Goal: Task Accomplishment & Management: Use online tool/utility

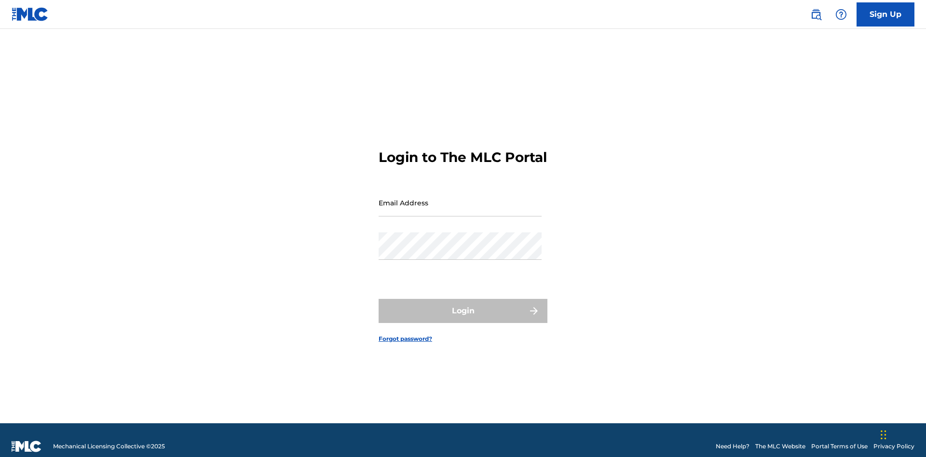
scroll to position [13, 0]
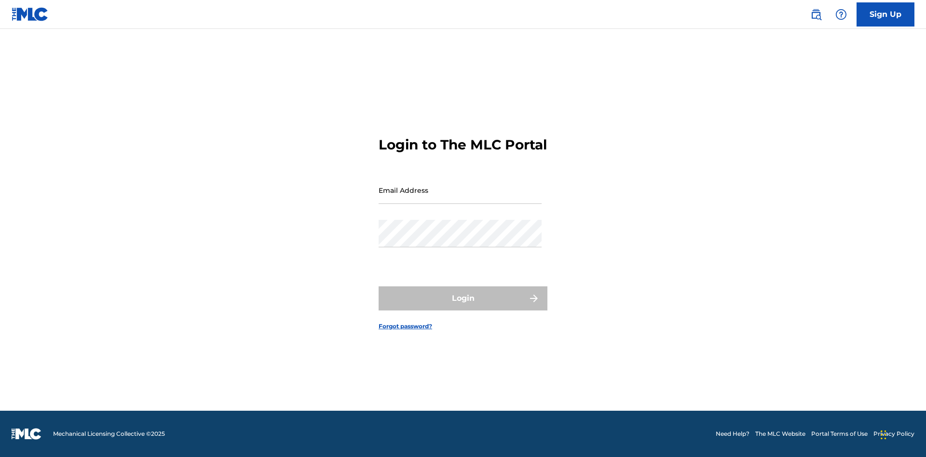
click at [460, 198] on input "Email Address" at bounding box center [459, 189] width 163 height 27
type input "[EMAIL_ADDRESS][DOMAIN_NAME]"
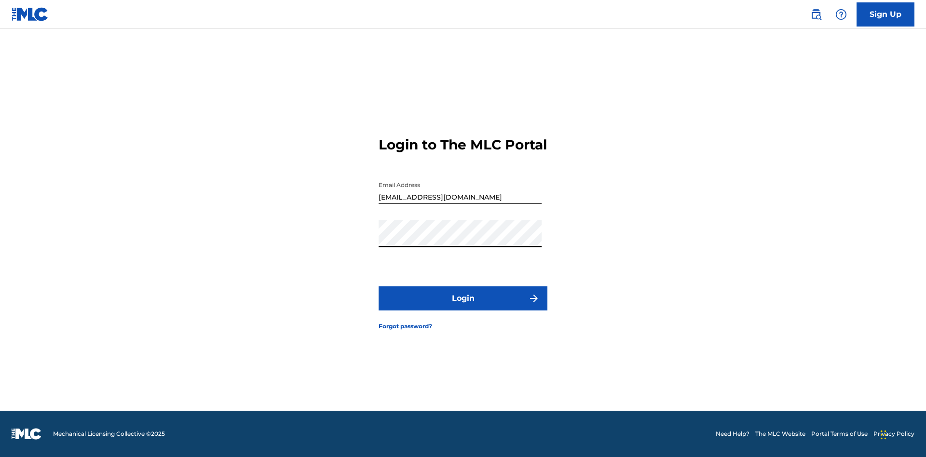
click at [463, 307] on button "Login" at bounding box center [462, 298] width 169 height 24
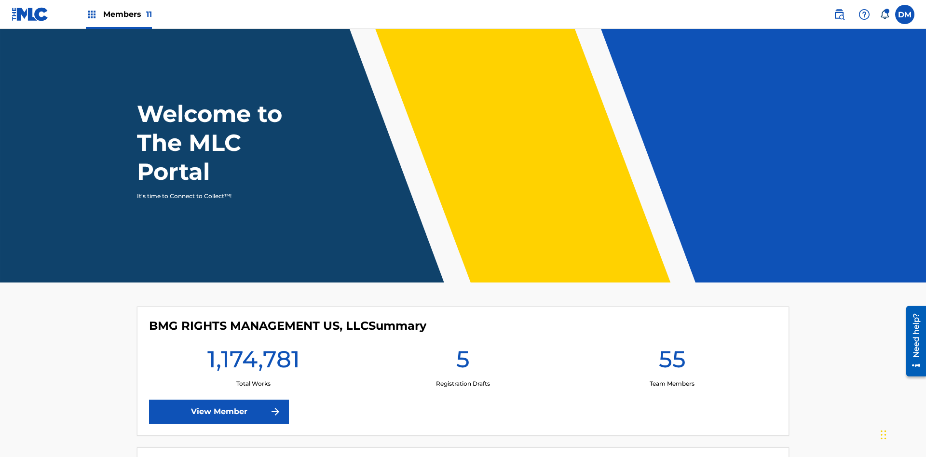
click at [119, 14] on span "Members 11" at bounding box center [127, 14] width 49 height 11
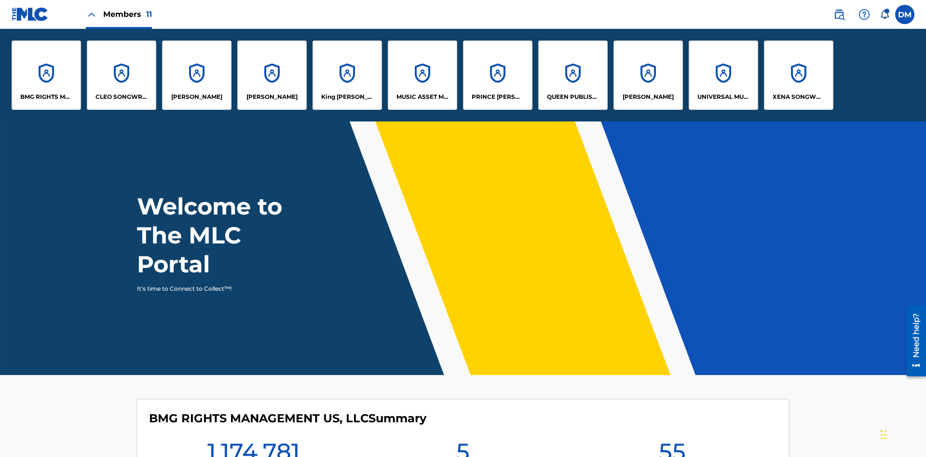
click at [347, 97] on p "King McTesterson" at bounding box center [347, 97] width 53 height 9
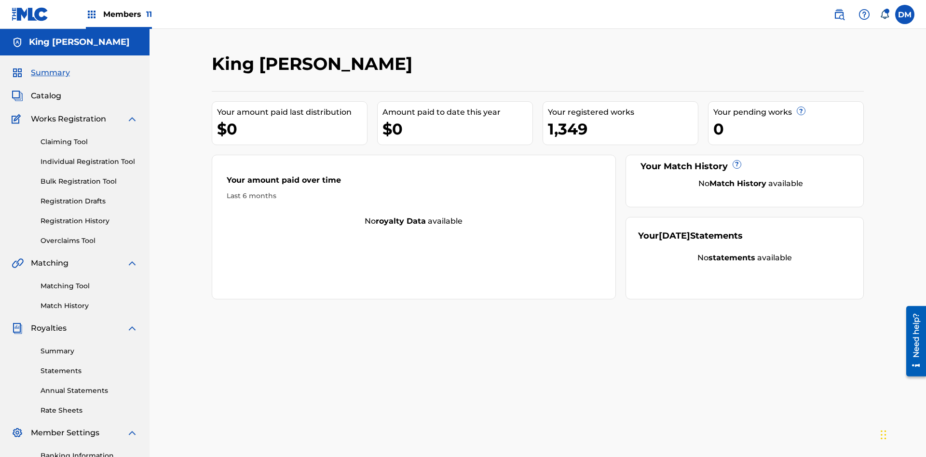
click at [89, 236] on link "Overclaims Tool" at bounding box center [89, 241] width 97 height 10
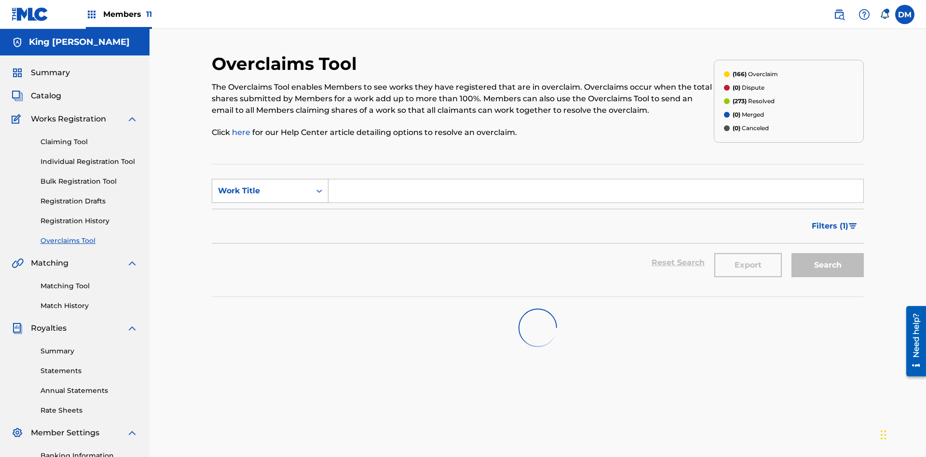
click at [261, 185] on div "Work Title" at bounding box center [261, 191] width 87 height 12
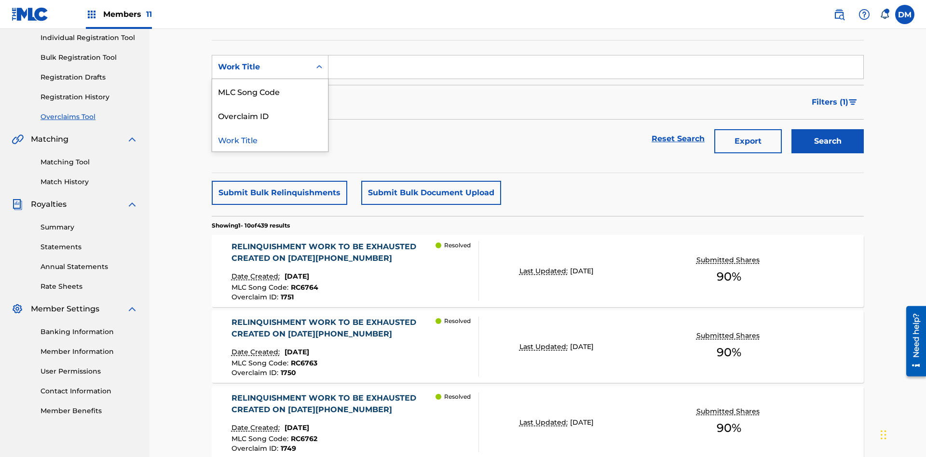
click at [270, 115] on div "Overclaim ID" at bounding box center [270, 115] width 116 height 24
click at [595, 69] on input "Search Form" at bounding box center [595, 66] width 535 height 23
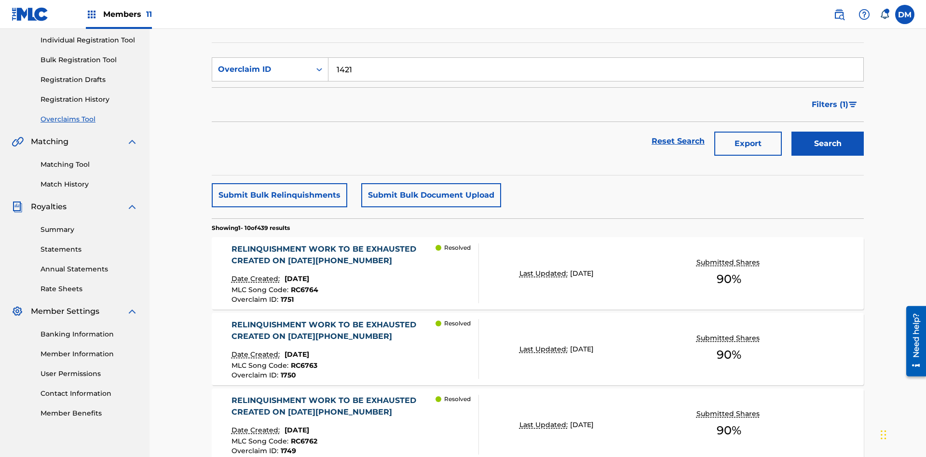
type input "1421"
click at [827, 132] on button "Search" at bounding box center [827, 144] width 72 height 24
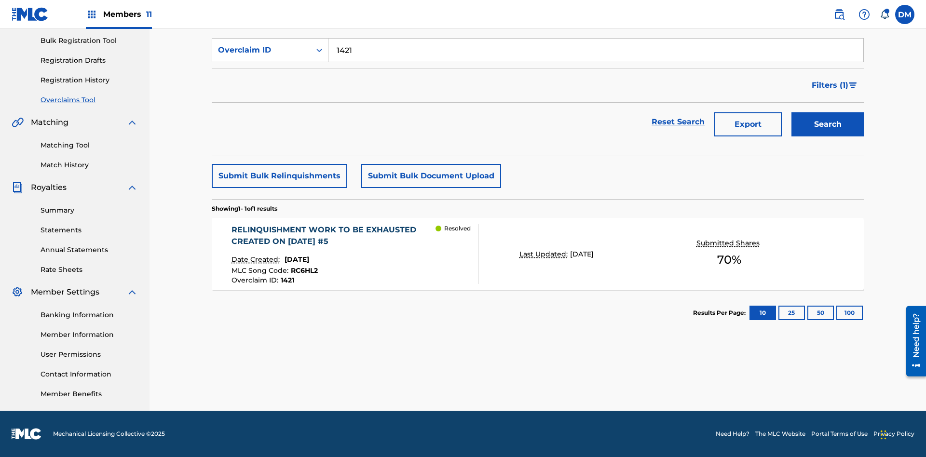
click at [538, 254] on p "Last Updated:" at bounding box center [544, 254] width 51 height 10
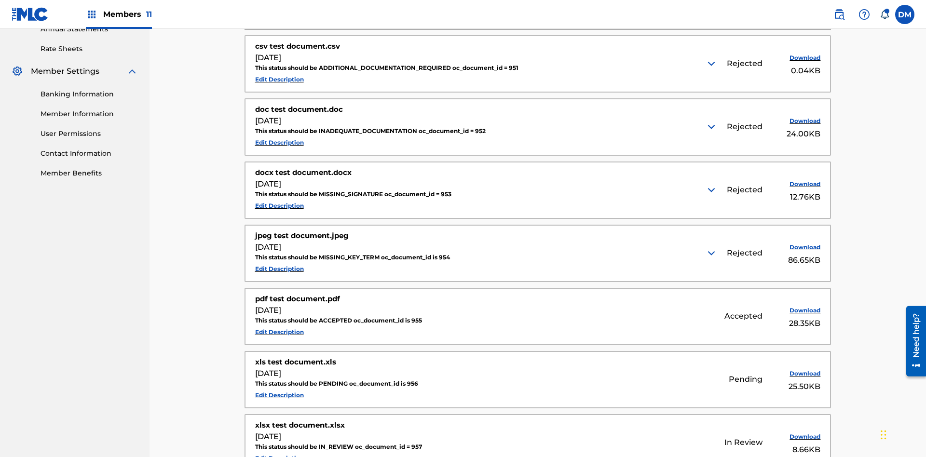
click at [712, 64] on img at bounding box center [711, 64] width 12 height 12
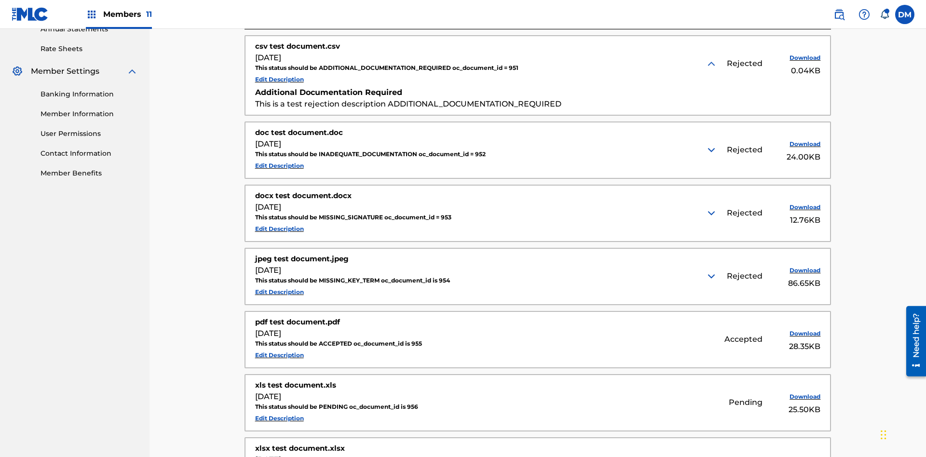
click at [712, 144] on img at bounding box center [711, 150] width 12 height 12
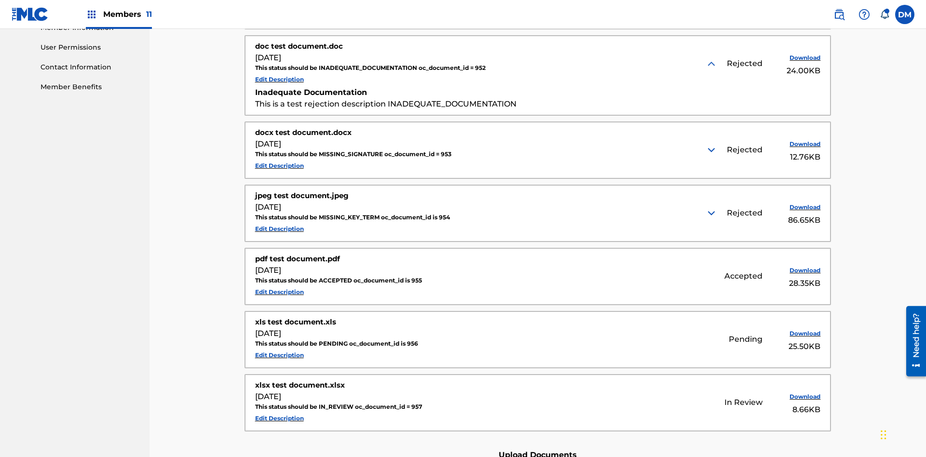
click at [712, 144] on img at bounding box center [711, 150] width 12 height 12
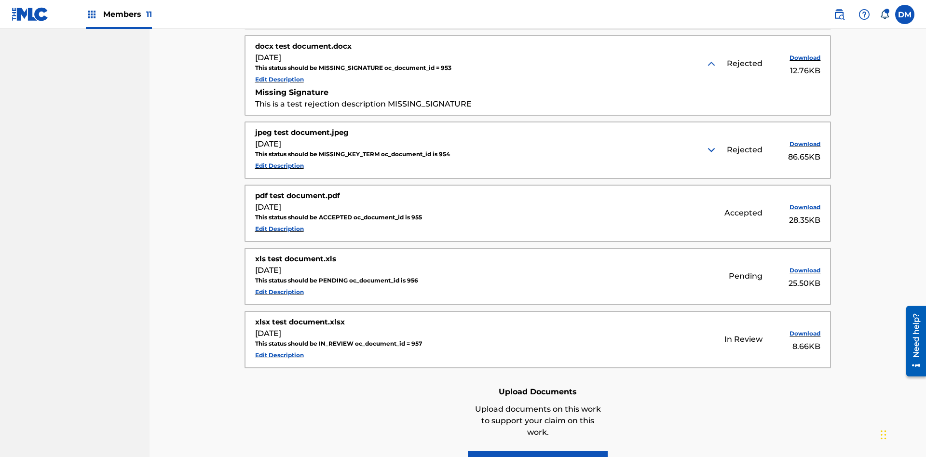
click at [712, 144] on img at bounding box center [711, 150] width 12 height 12
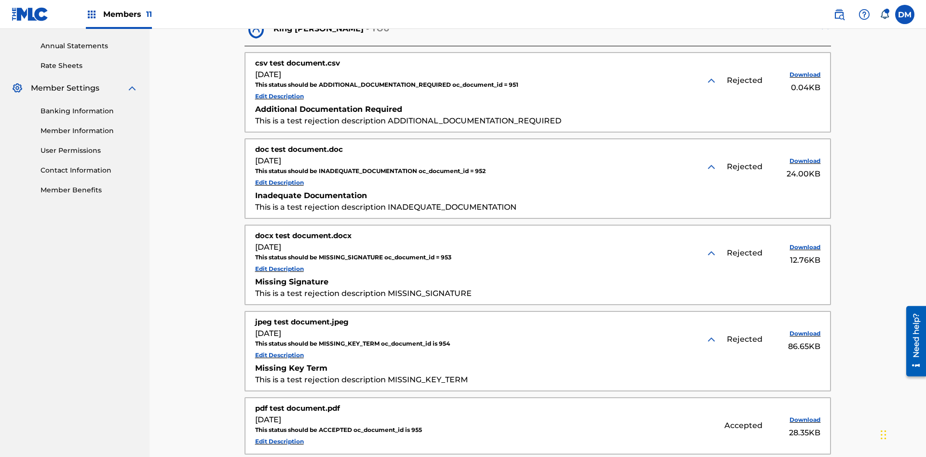
scroll to position [367, 0]
